Goal: Information Seeking & Learning: Learn about a topic

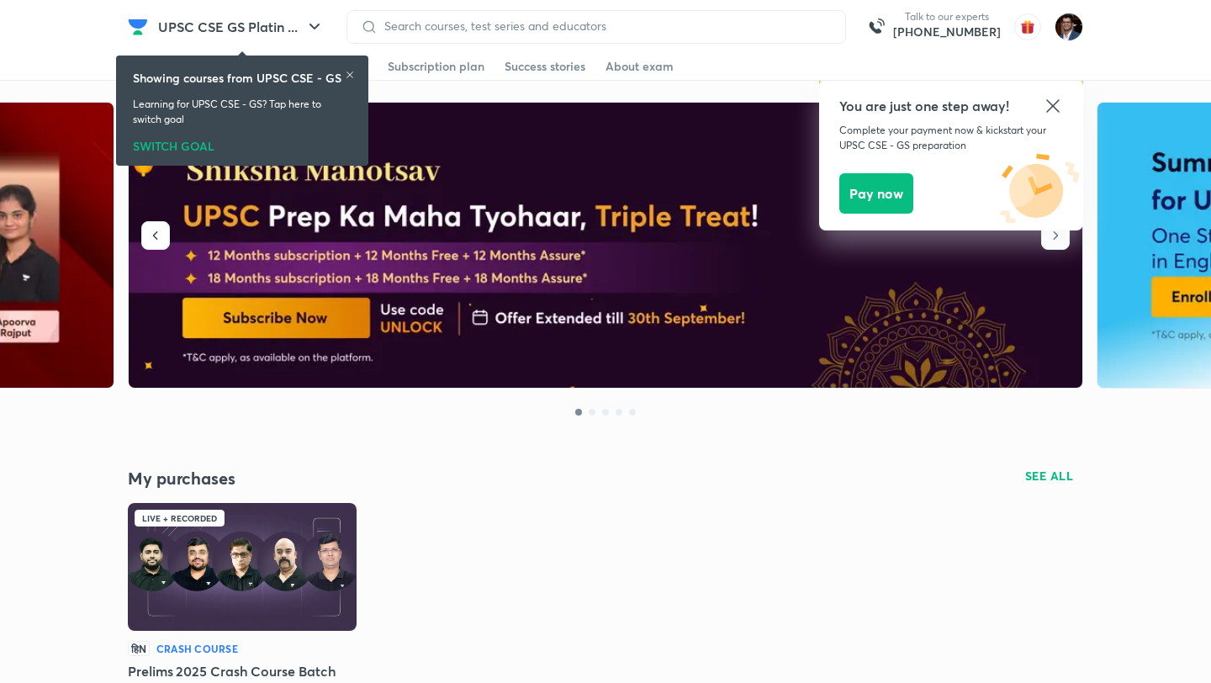
click at [1055, 111] on icon at bounding box center [1053, 106] width 20 height 20
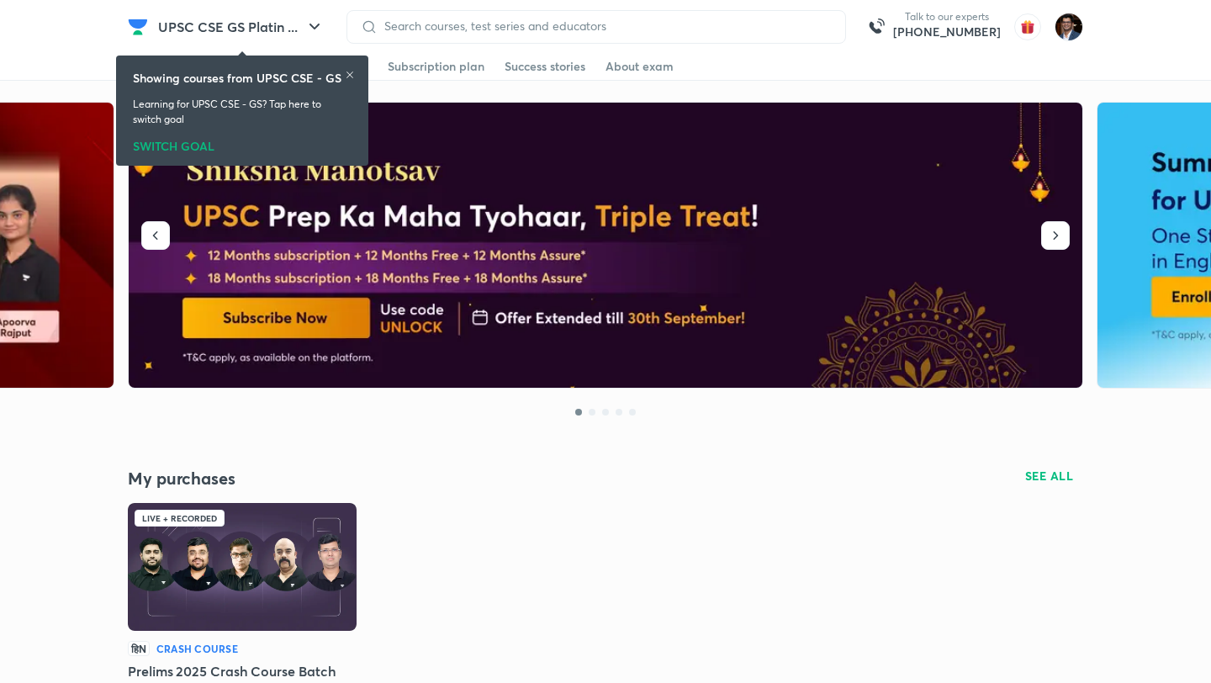
click at [174, 146] on div "SWITCH GOAL" at bounding box center [242, 143] width 219 height 19
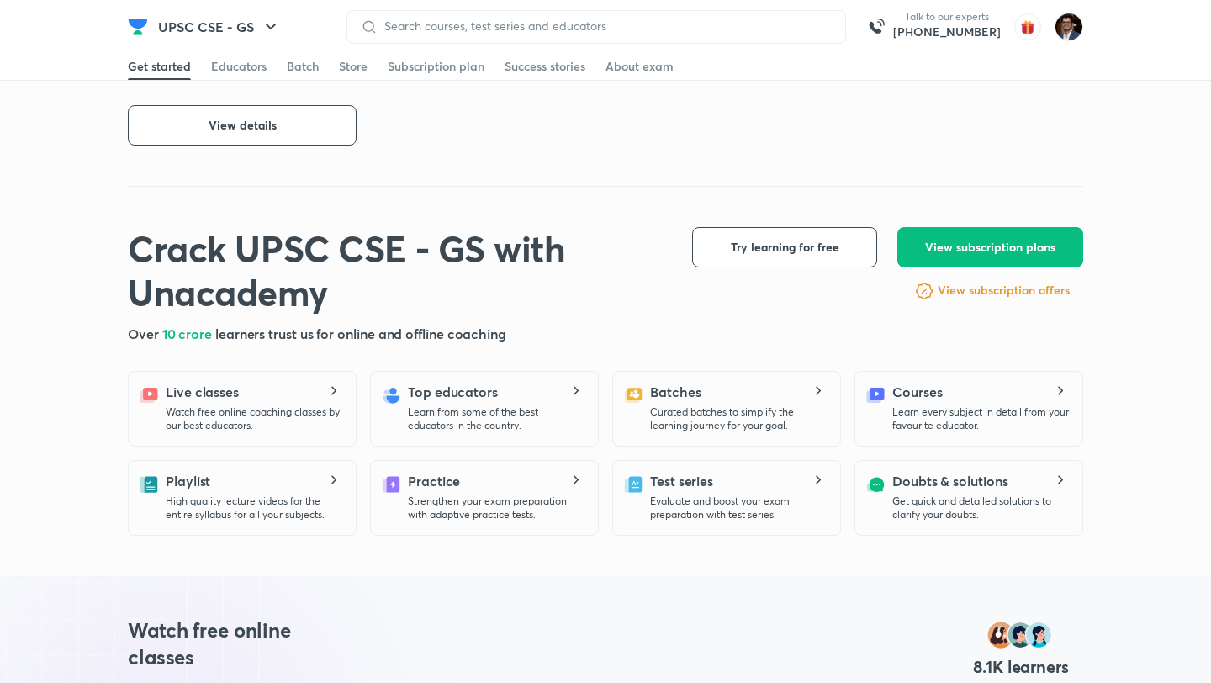
scroll to position [699, 0]
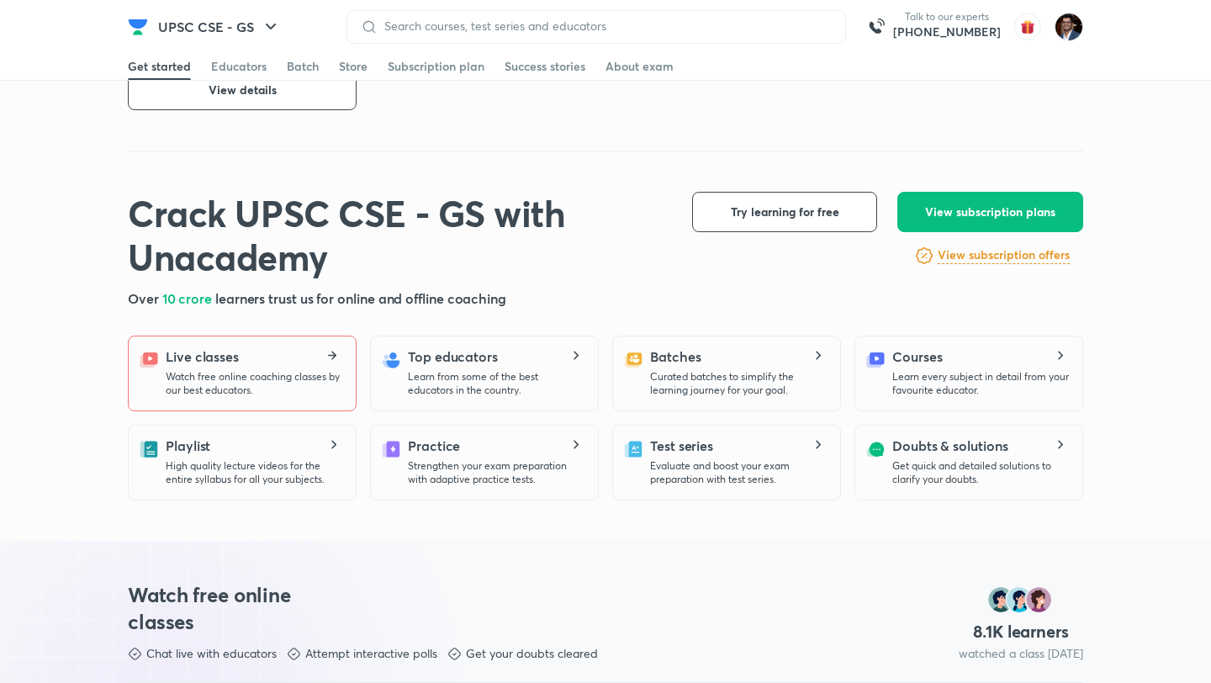
click at [254, 369] on div "Live classes Watch free online coaching classes by our best educators." at bounding box center [254, 371] width 177 height 50
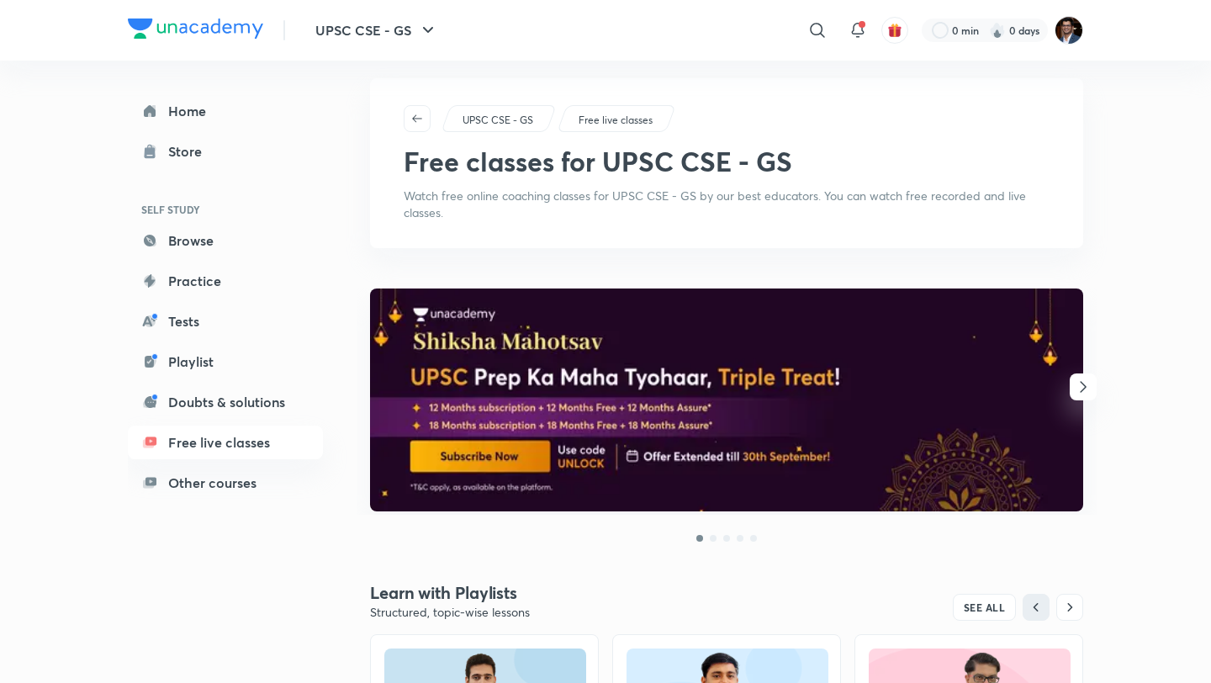
scroll to position [4, 0]
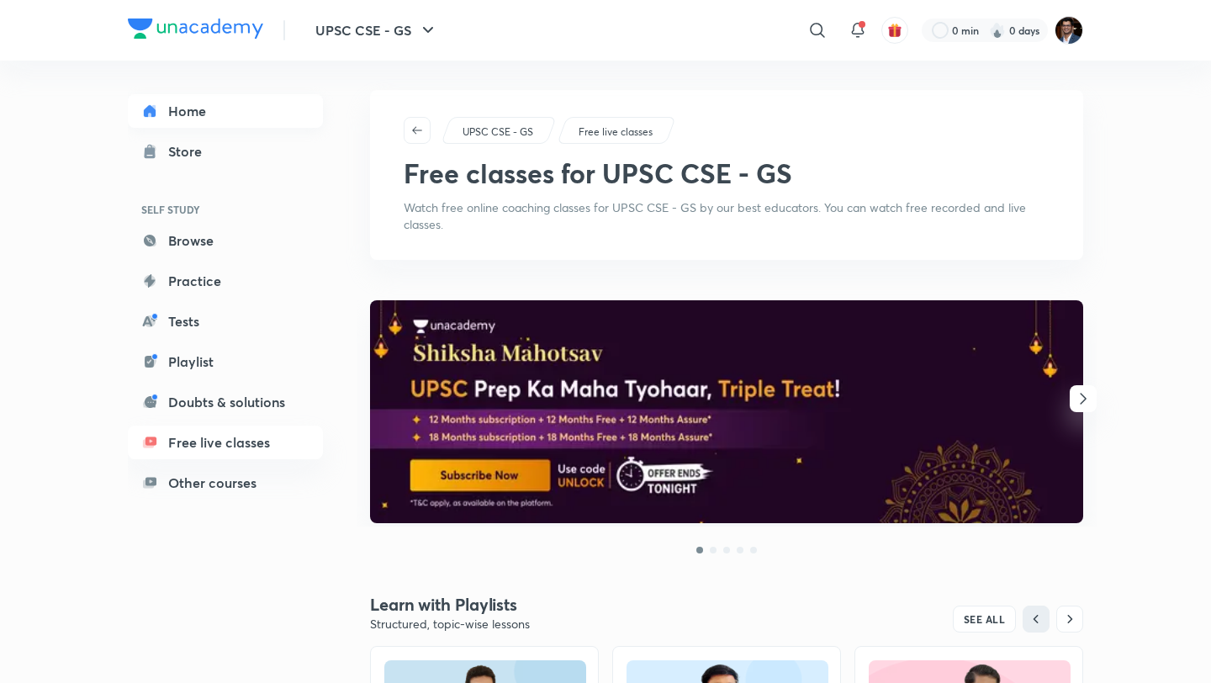
click at [188, 113] on link "Home" at bounding box center [225, 111] width 195 height 34
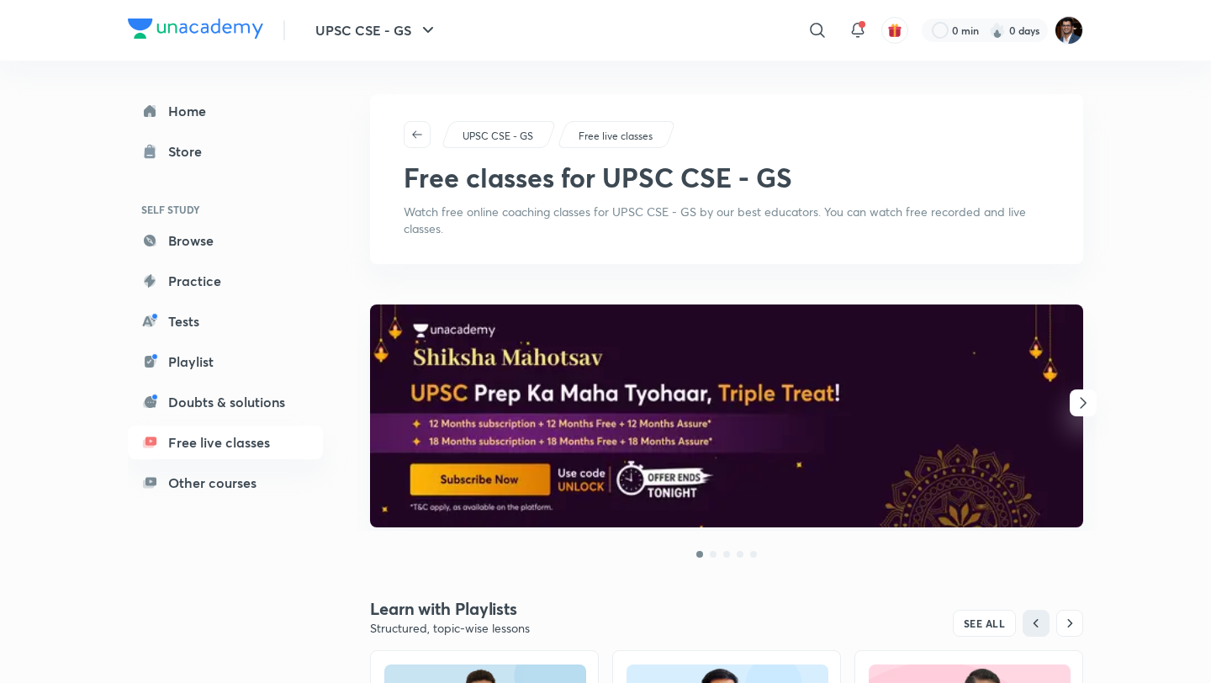
click at [1079, 401] on icon "button" at bounding box center [1083, 403] width 20 height 20
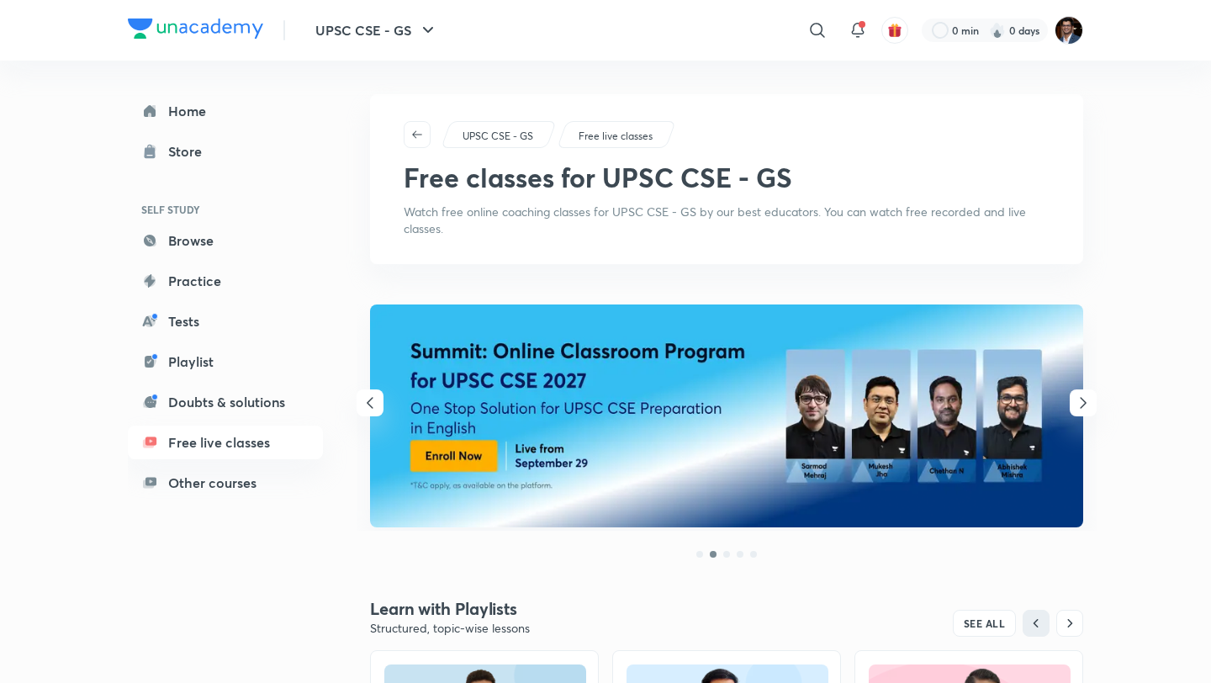
click at [1079, 401] on icon "button" at bounding box center [1083, 403] width 20 height 20
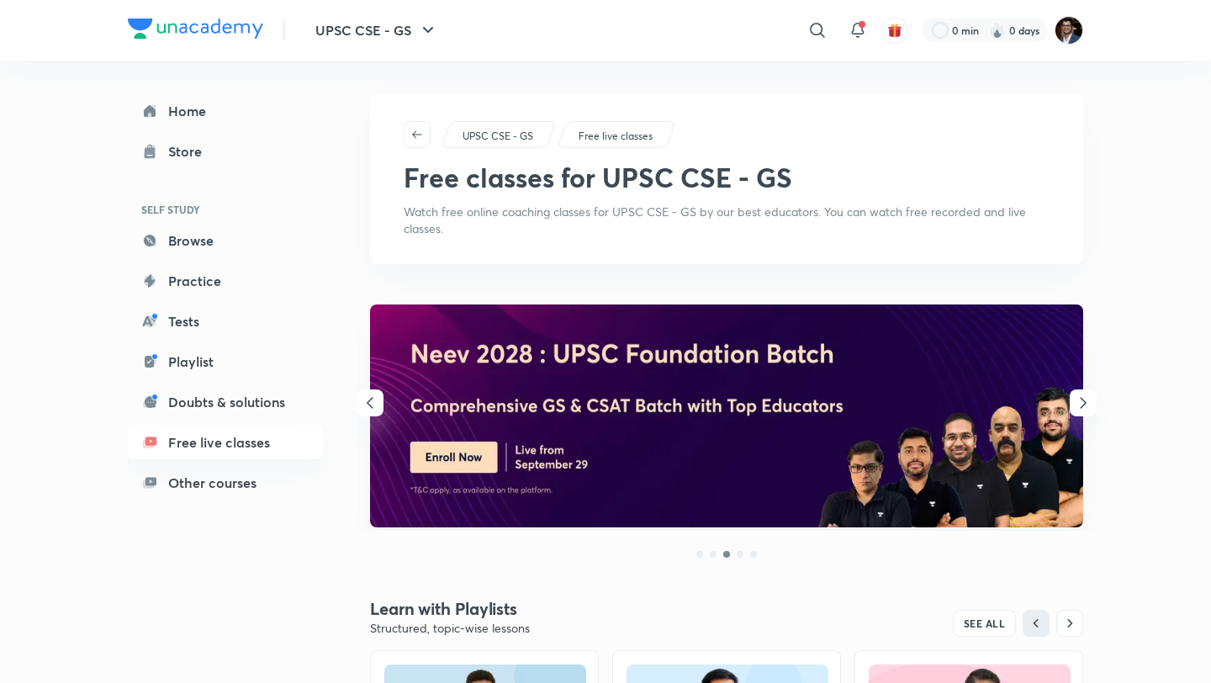
click at [1079, 401] on icon "button" at bounding box center [1083, 403] width 20 height 20
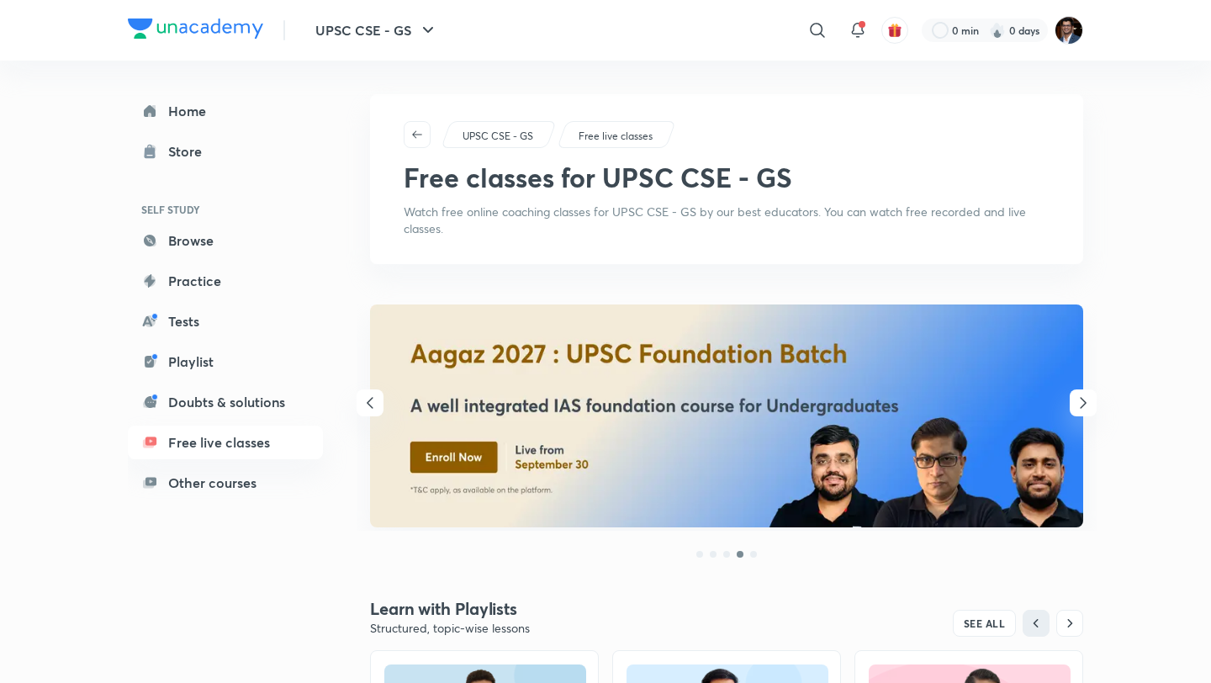
click at [1079, 401] on icon "button" at bounding box center [1083, 403] width 20 height 20
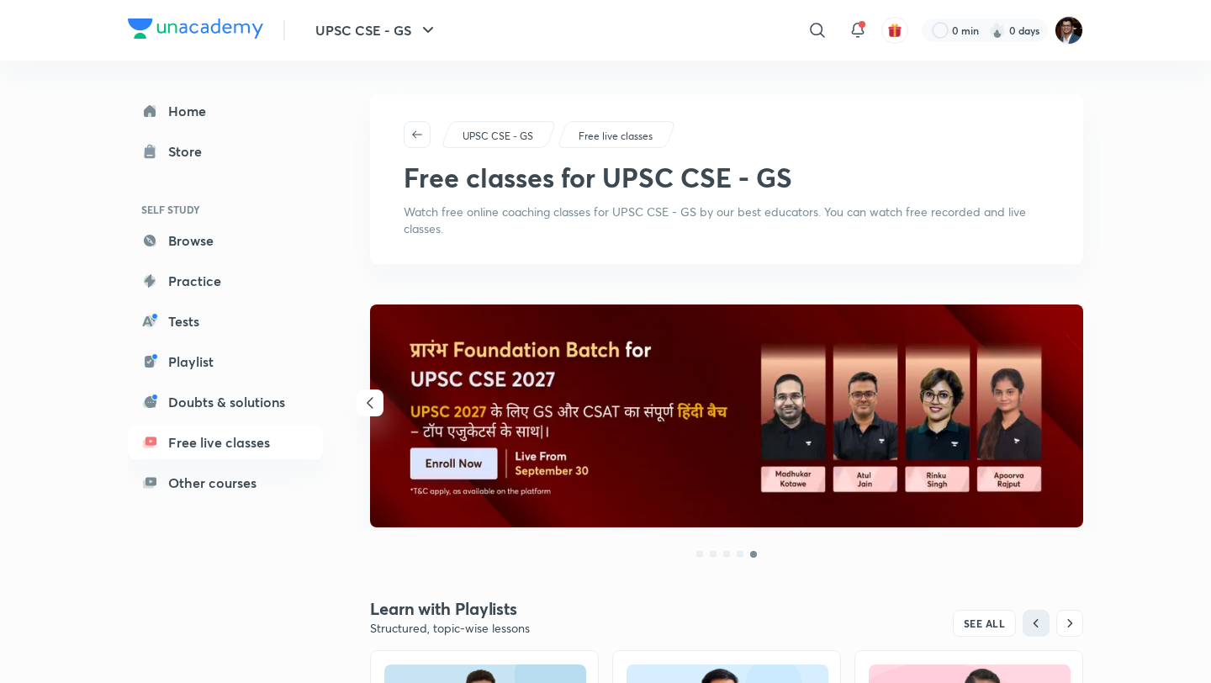
click at [1079, 401] on img at bounding box center [726, 415] width 713 height 223
click at [368, 407] on icon "button" at bounding box center [370, 403] width 20 height 20
